Goal: Transaction & Acquisition: Purchase product/service

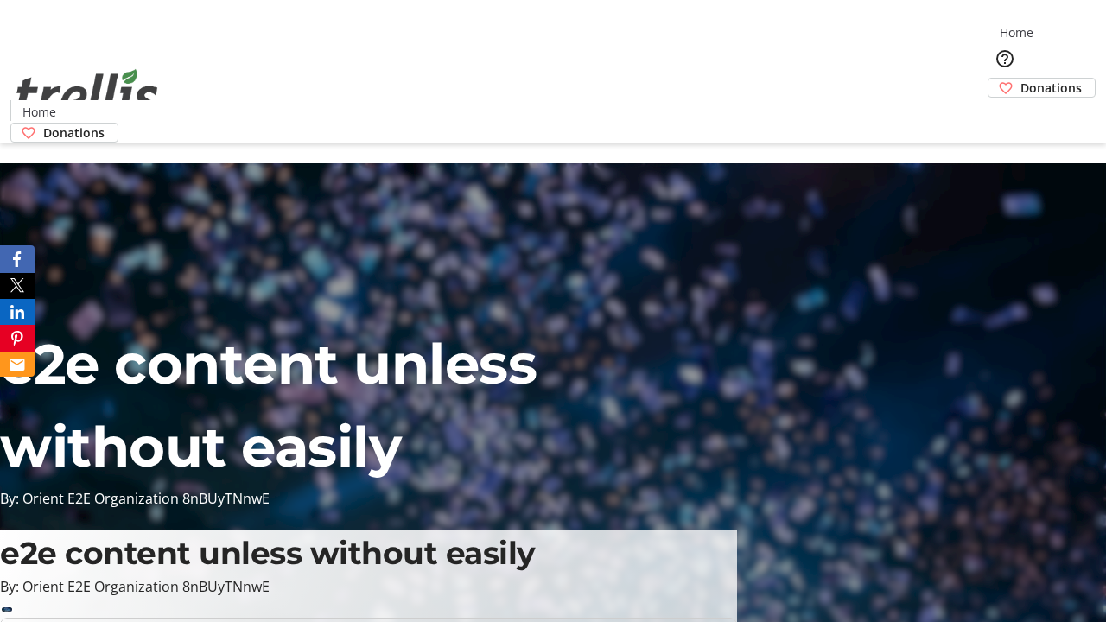
click at [1021, 79] on span "Donations" at bounding box center [1051, 88] width 61 height 18
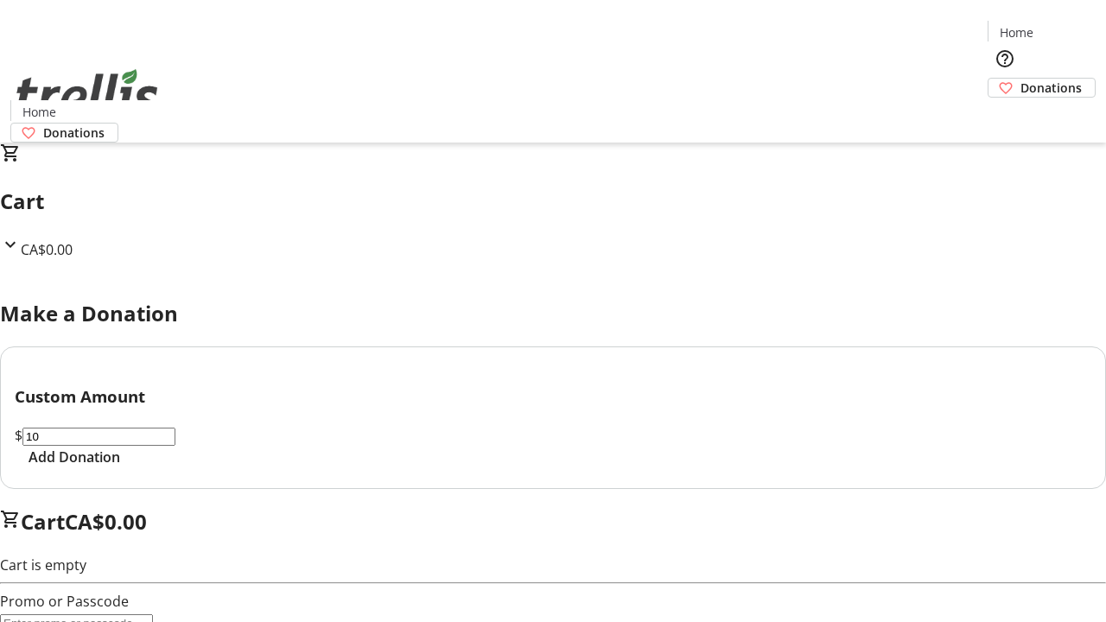
click at [120, 467] on span "Add Donation" at bounding box center [75, 457] width 92 height 21
